Goal: Information Seeking & Learning: Learn about a topic

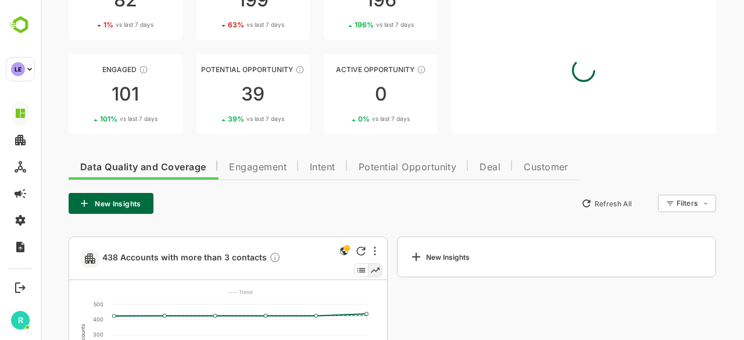
scroll to position [97, 0]
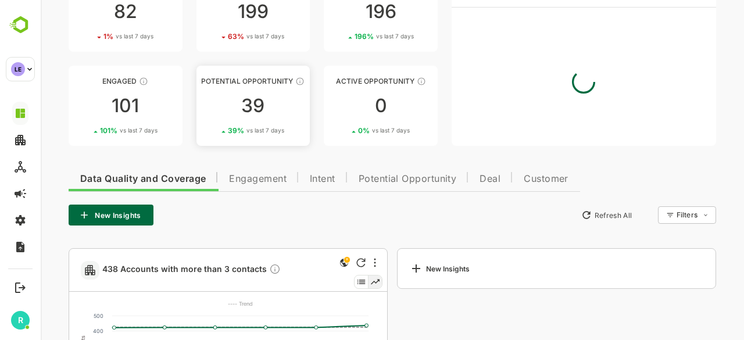
click at [262, 92] on link "Potential Opportunity 39 39 % vs last 7 days" at bounding box center [253, 106] width 114 height 80
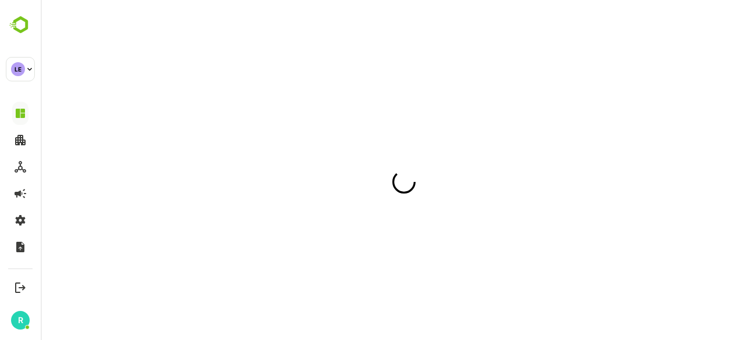
scroll to position [0, 0]
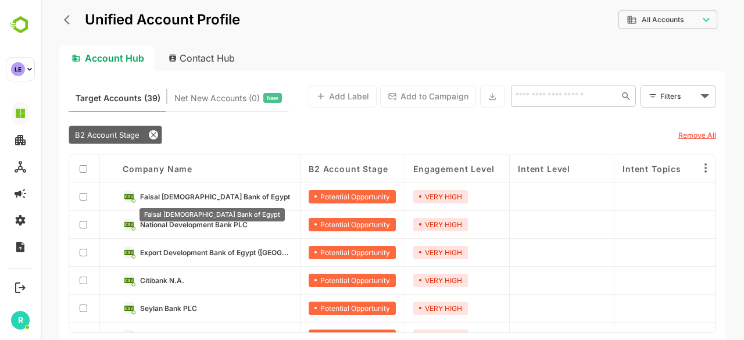
click at [206, 194] on span "Faisal [DEMOGRAPHIC_DATA] Bank of Egypt" at bounding box center [215, 196] width 150 height 9
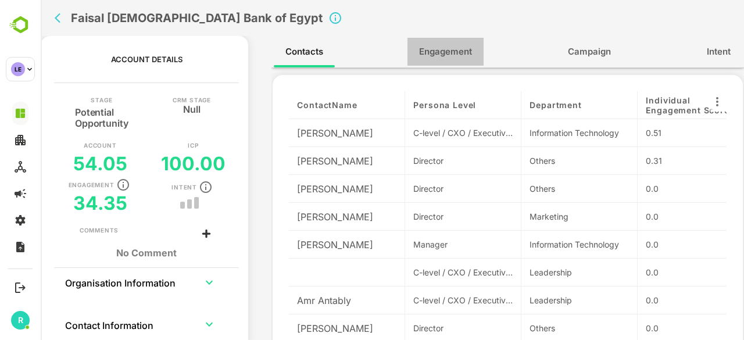
click at [437, 54] on span "Engagement" at bounding box center [445, 51] width 53 height 15
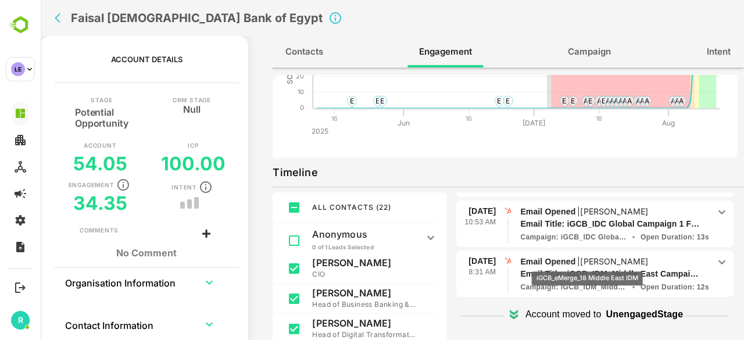
scroll to position [367, 0]
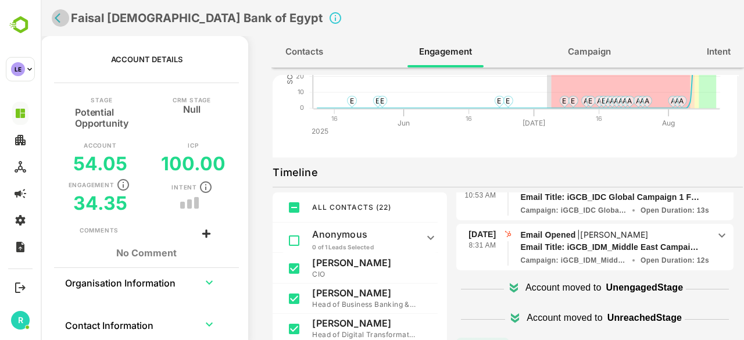
click at [55, 19] on icon "back" at bounding box center [61, 18] width 12 height 12
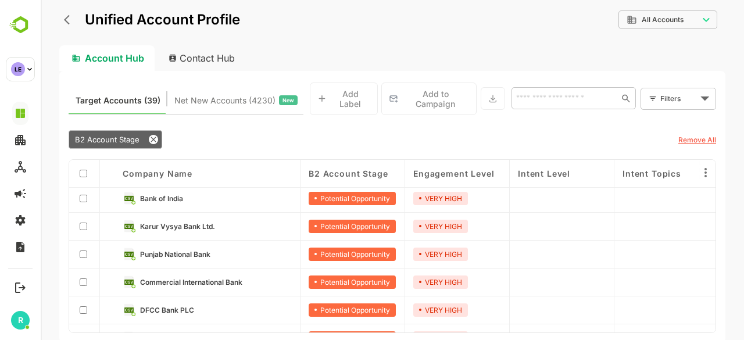
scroll to position [143, 0]
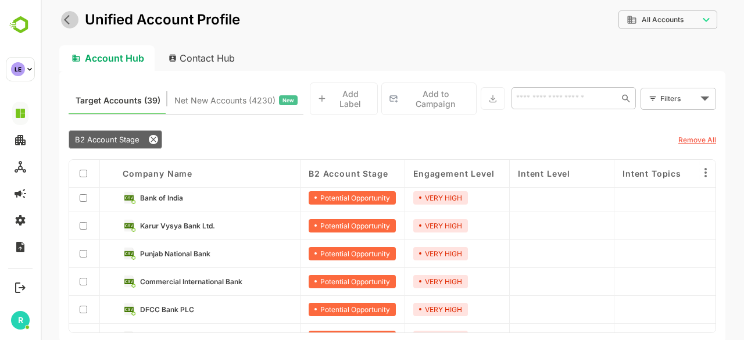
click at [67, 21] on icon "back" at bounding box center [70, 20] width 12 height 12
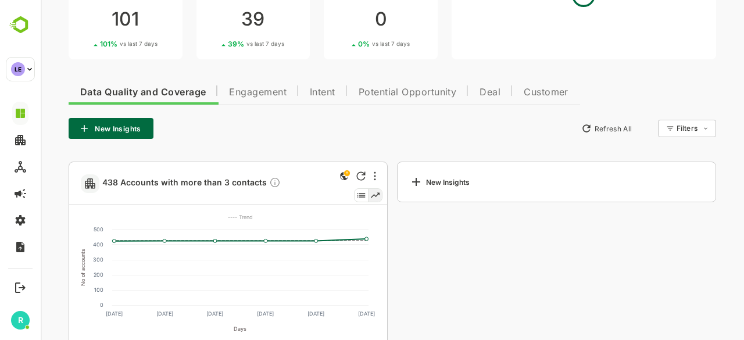
scroll to position [177, 0]
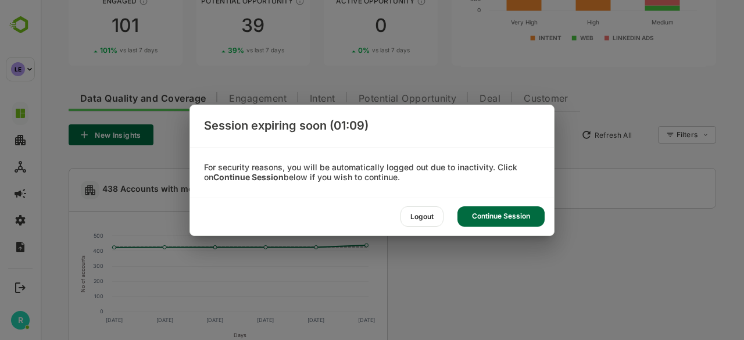
click at [493, 213] on div "Continue Session" at bounding box center [500, 216] width 87 height 20
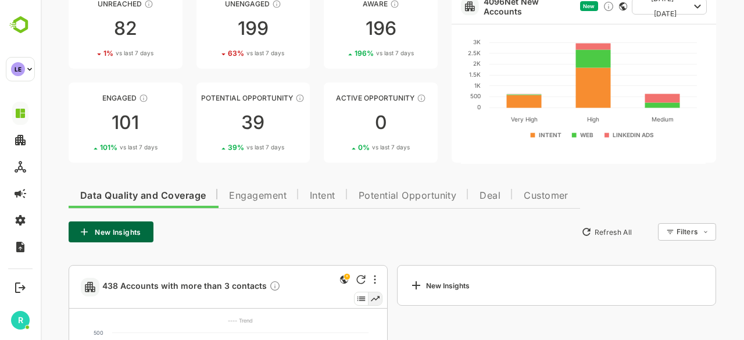
scroll to position [78, 0]
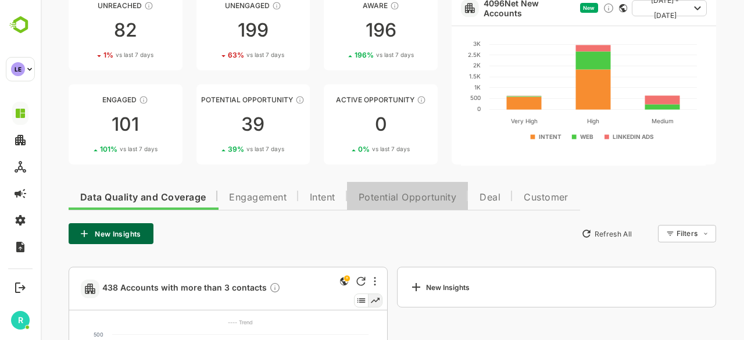
click at [393, 191] on button "Potential Opportunity" at bounding box center [407, 196] width 121 height 28
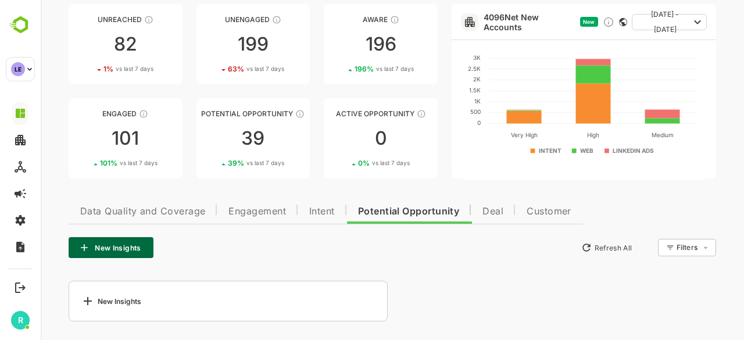
scroll to position [64, 0]
click at [268, 153] on link "Potential Opportunity 39 39 % vs last 7 days" at bounding box center [253, 139] width 114 height 80
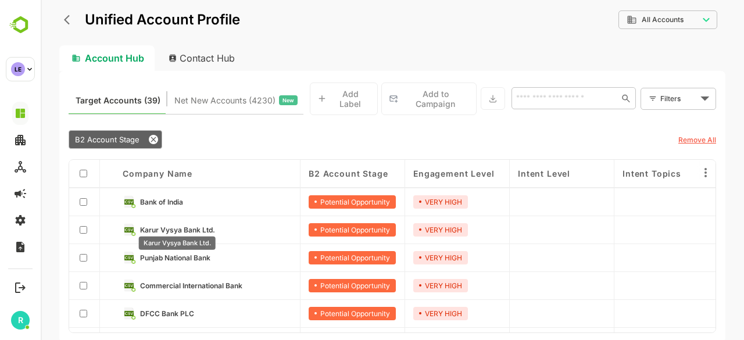
scroll to position [139, 0]
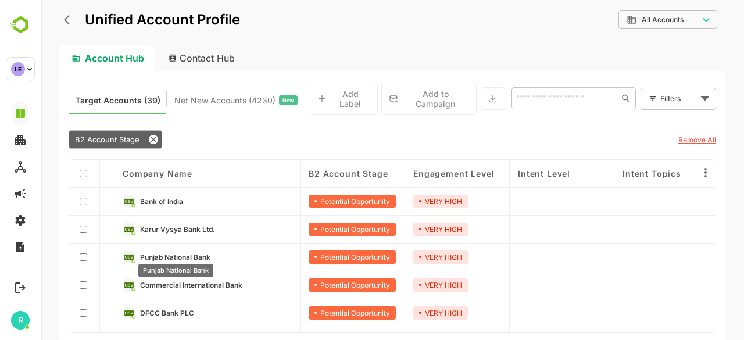
click at [186, 253] on span "Punjab National Bank" at bounding box center [175, 257] width 70 height 9
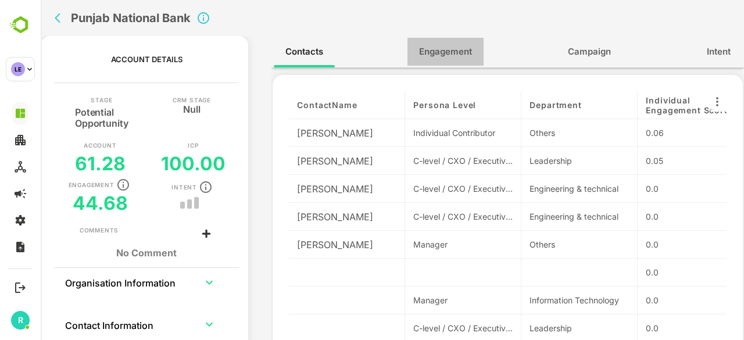
click at [458, 60] on button "Engagement" at bounding box center [445, 52] width 76 height 28
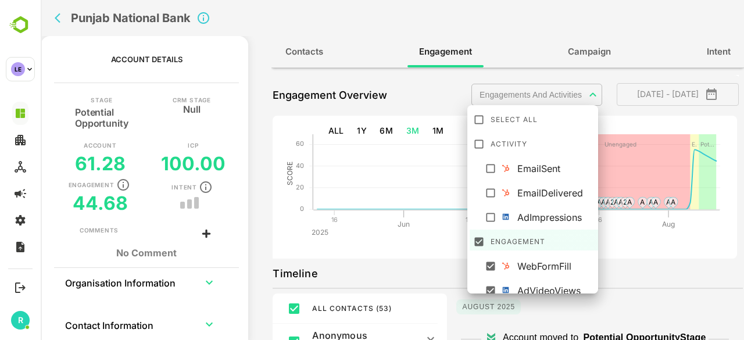
click at [570, 91] on body "**********" at bounding box center [392, 170] width 703 height 340
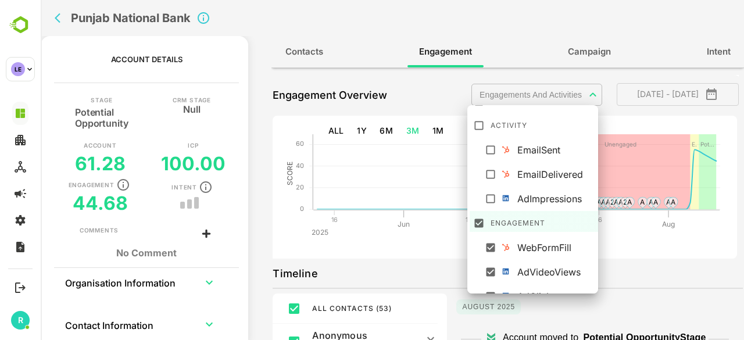
scroll to position [0, 0]
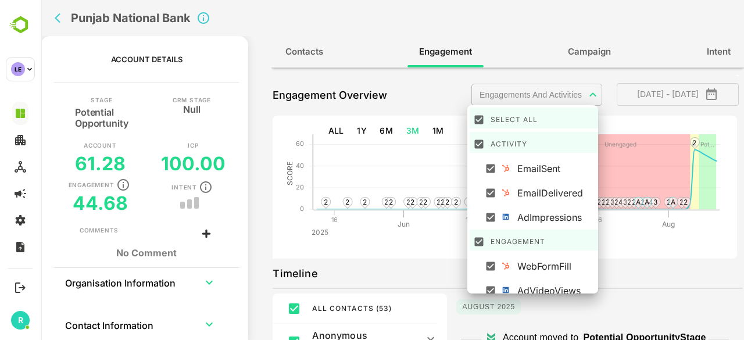
click at [626, 281] on div at bounding box center [392, 170] width 703 height 340
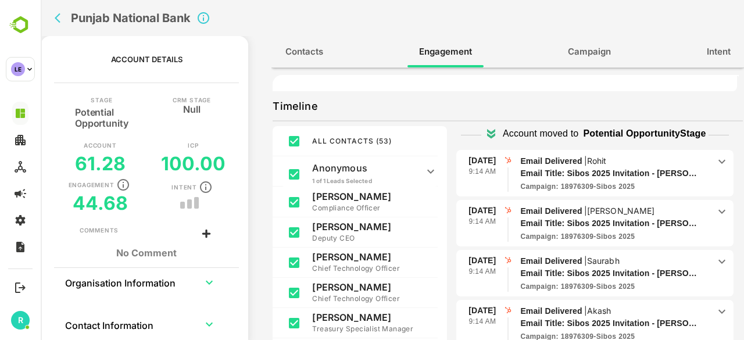
scroll to position [37, 0]
click at [55, 17] on icon "back" at bounding box center [61, 18] width 12 height 12
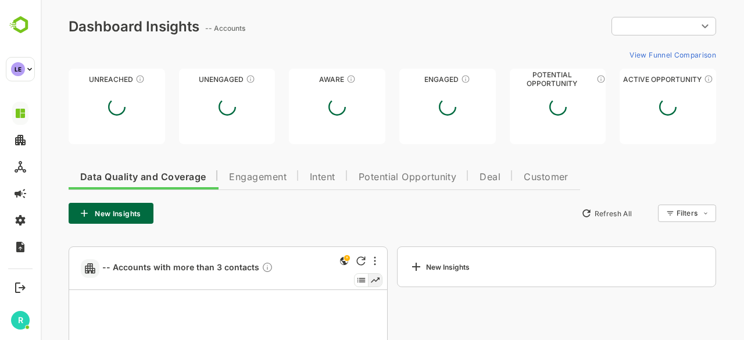
type input "**********"
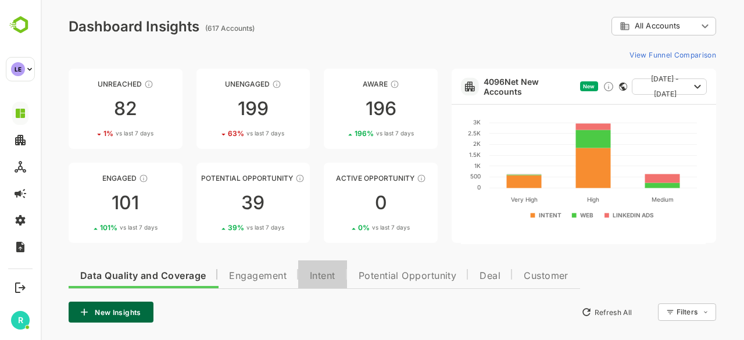
click at [331, 274] on span "Intent" at bounding box center [323, 275] width 26 height 9
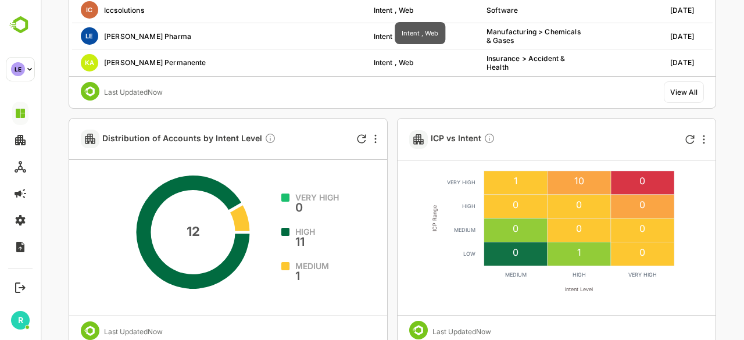
scroll to position [467, 0]
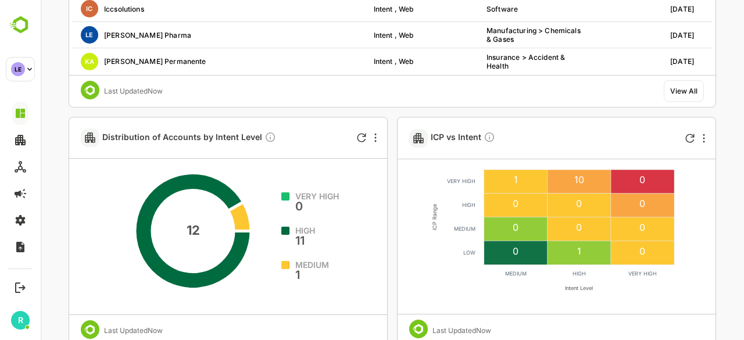
click at [392, 227] on div "Net New Accounts Account Source Company Industry Last Intent Date LI Lifelabs B…" at bounding box center [392, 231] width 647 height 707
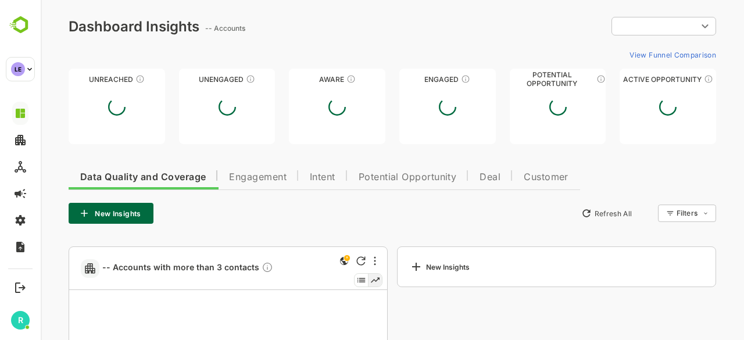
type input "**********"
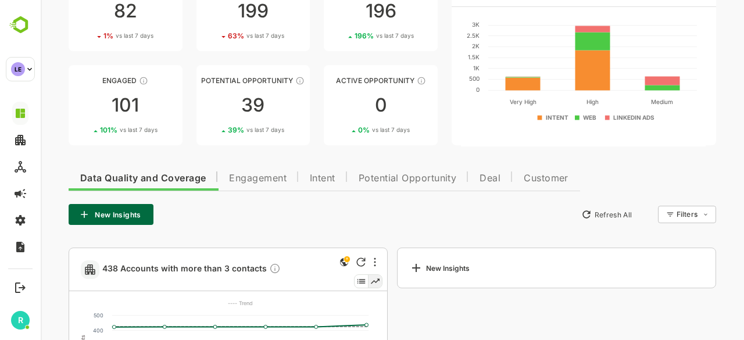
scroll to position [141, 0]
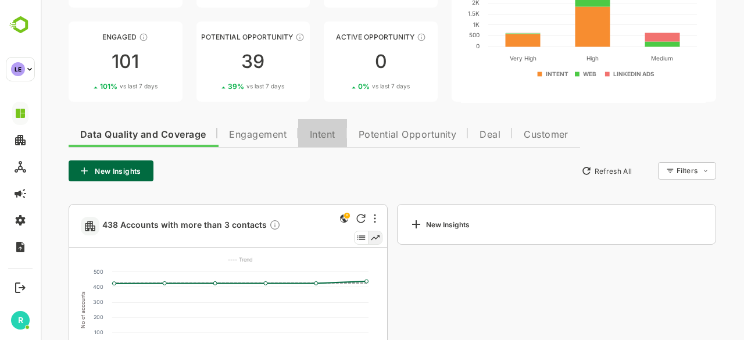
click at [321, 144] on button "Intent" at bounding box center [322, 133] width 49 height 28
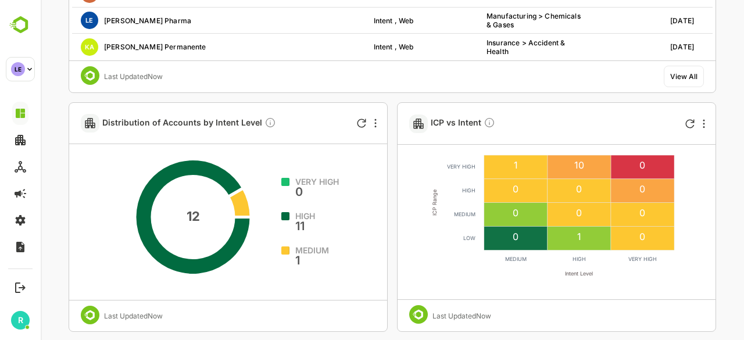
scroll to position [550, 0]
